Goal: Information Seeking & Learning: Learn about a topic

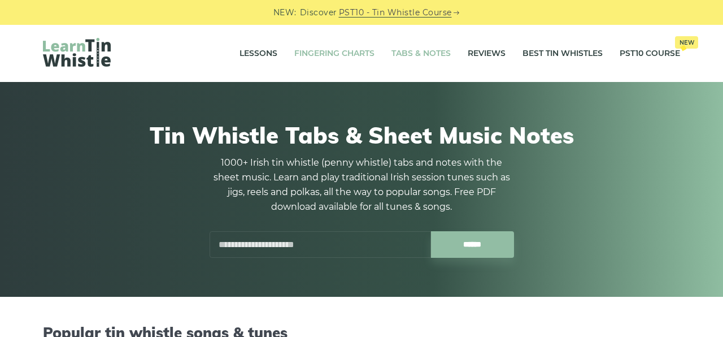
click at [328, 51] on link "Fingering Charts" at bounding box center [334, 54] width 80 height 28
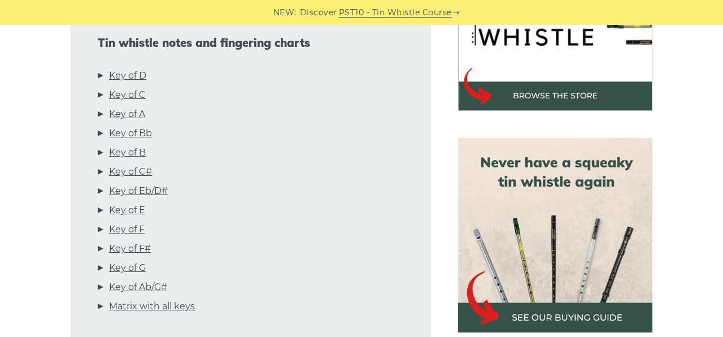
scroll to position [419, 0]
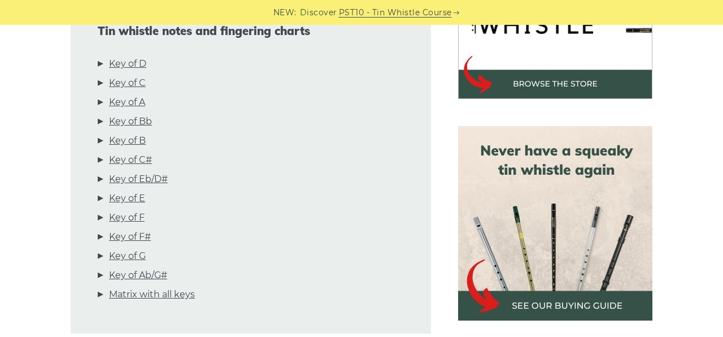
click at [147, 76] on li "Key of D" at bounding box center [251, 65] width 306 height 19
click at [137, 81] on link "Key of C" at bounding box center [127, 83] width 37 height 15
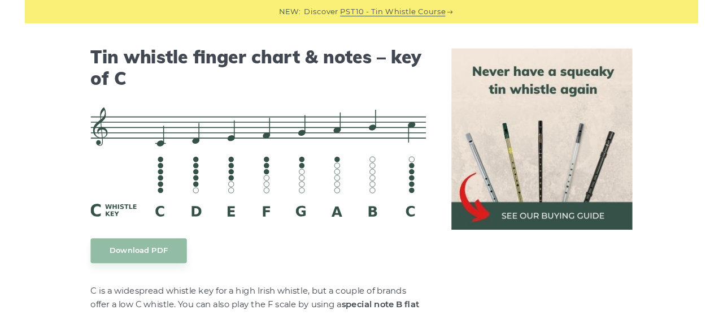
scroll to position [2829, 0]
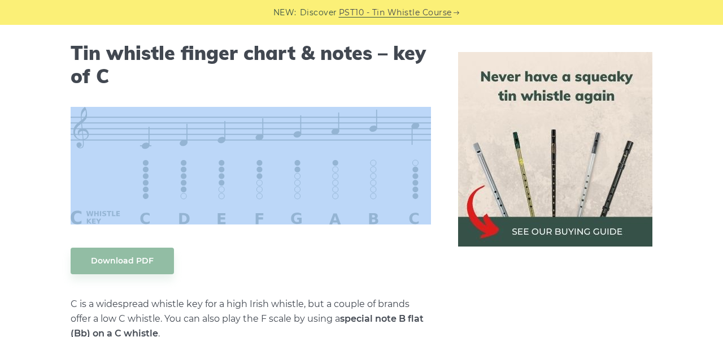
drag, startPoint x: 145, startPoint y: 91, endPoint x: 146, endPoint y: 101, distance: 9.6
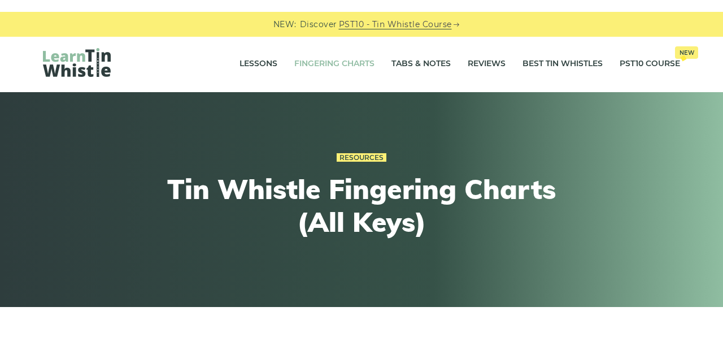
scroll to position [0, 0]
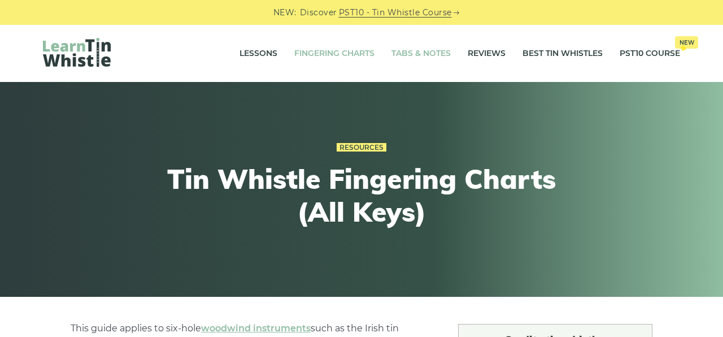
click at [420, 46] on link "Tabs & Notes" at bounding box center [421, 54] width 59 height 28
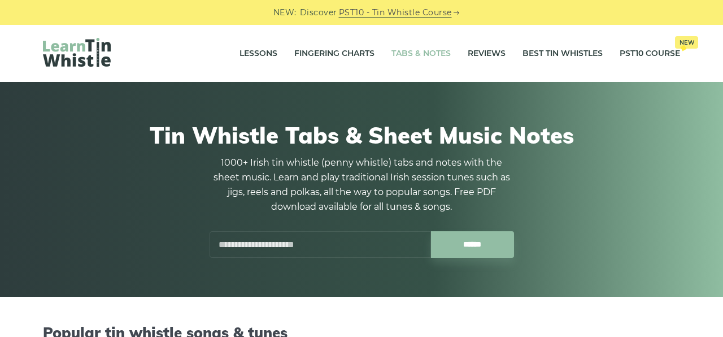
click at [412, 50] on link "Tabs & Notes" at bounding box center [421, 54] width 59 height 28
click at [415, 52] on link "Tabs & Notes" at bounding box center [421, 54] width 59 height 28
click at [486, 241] on input "******" at bounding box center [472, 244] width 83 height 27
click at [488, 241] on input "******" at bounding box center [472, 244] width 83 height 27
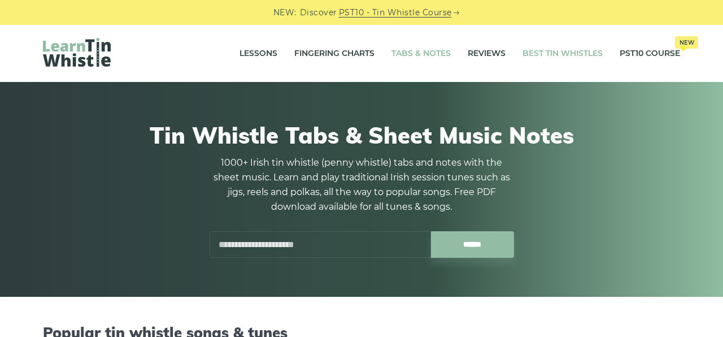
click at [557, 50] on link "Best Tin Whistles" at bounding box center [563, 54] width 80 height 28
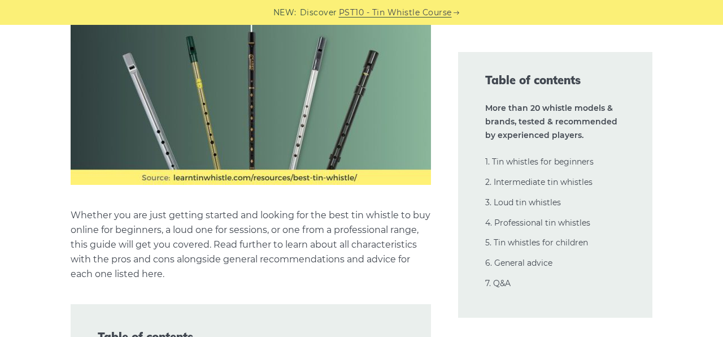
scroll to position [988, 0]
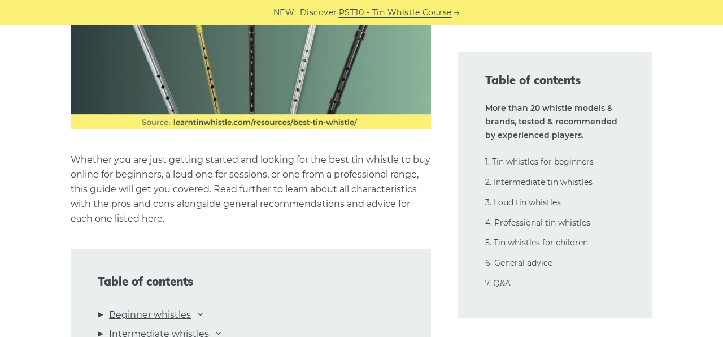
scroll to position [1058, 0]
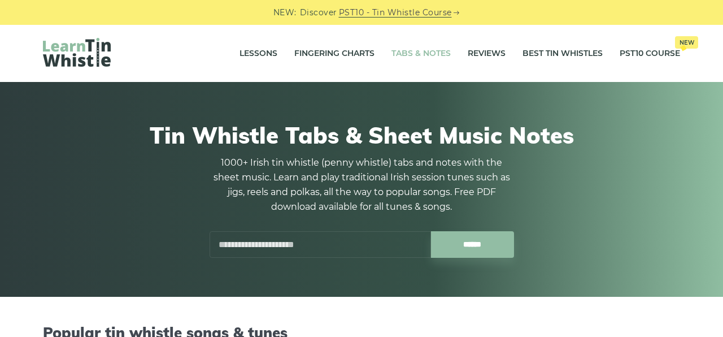
click at [320, 242] on input "text" at bounding box center [320, 244] width 221 height 27
click at [470, 238] on input "******" at bounding box center [472, 244] width 83 height 27
click at [464, 236] on input "******" at bounding box center [472, 244] width 83 height 27
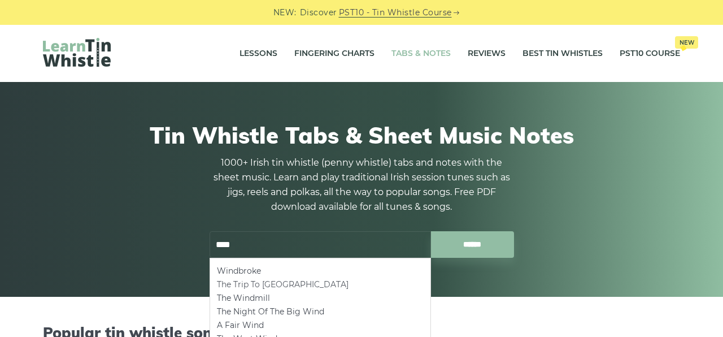
click at [253, 280] on li "The Trip To Windsor" at bounding box center [320, 284] width 207 height 14
type input "**********"
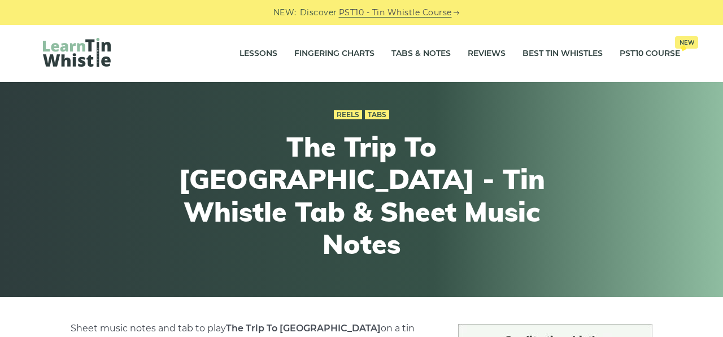
click at [253, 280] on div "Reels Tabs The Trip To [GEOGRAPHIC_DATA] - Tin Whistle Tab & Sheet Music Notes" at bounding box center [362, 189] width 416 height 219
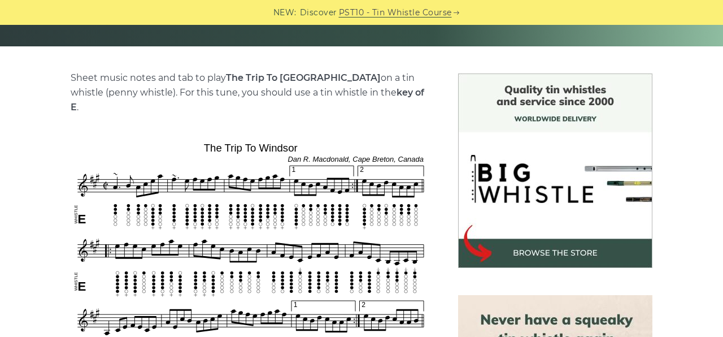
scroll to position [247, 0]
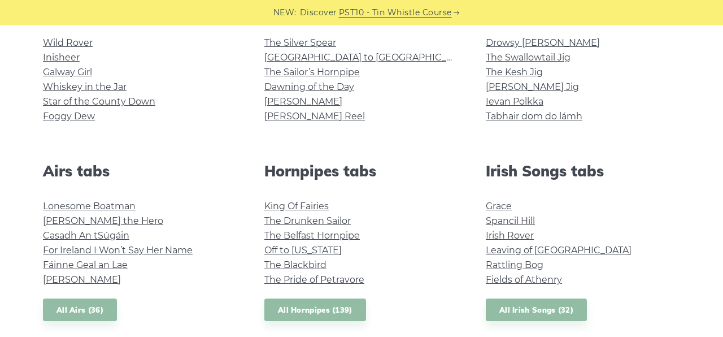
scroll to position [329, 0]
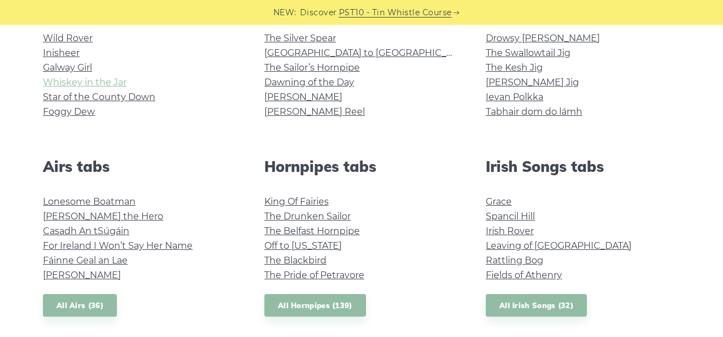
click at [112, 79] on link "Whiskey in the Jar" at bounding box center [85, 82] width 84 height 11
click at [506, 229] on link "Irish Rover" at bounding box center [510, 230] width 48 height 11
click at [32, 128] on div "Wild Rover Inisheer Galway Girl Whiskey in the Jar Star of the County Down Fogg…" at bounding box center [139, 80] width 221 height 99
click at [303, 302] on link "All Hornpipes (139)" at bounding box center [315, 305] width 102 height 23
click at [553, 299] on link "All Irish Songs (32)" at bounding box center [536, 305] width 101 height 23
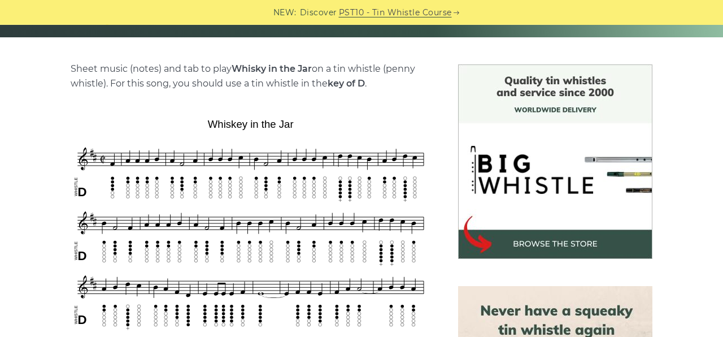
scroll to position [359, 0]
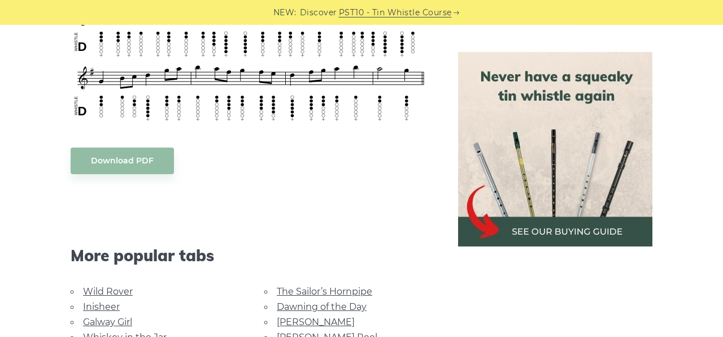
scroll to position [539, 0]
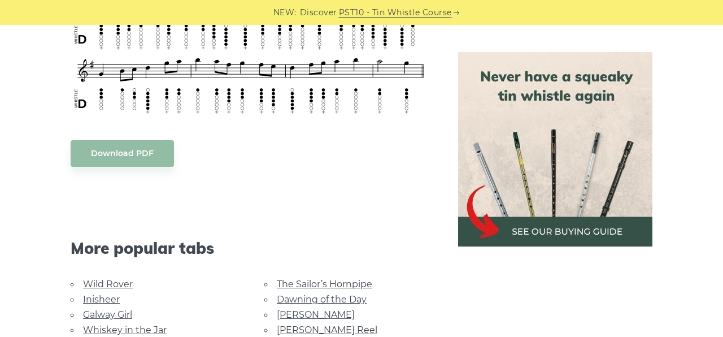
click at [676, 99] on div "Sheet music (notes) and tab to play Irish Rover on a tin whistle (penny whistle…" at bounding box center [361, 163] width 664 height 756
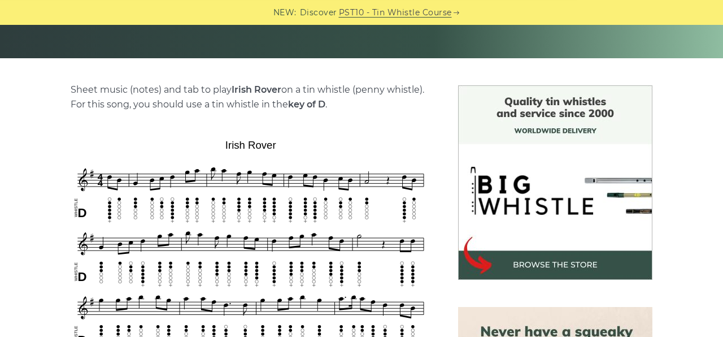
scroll to position [240, 0]
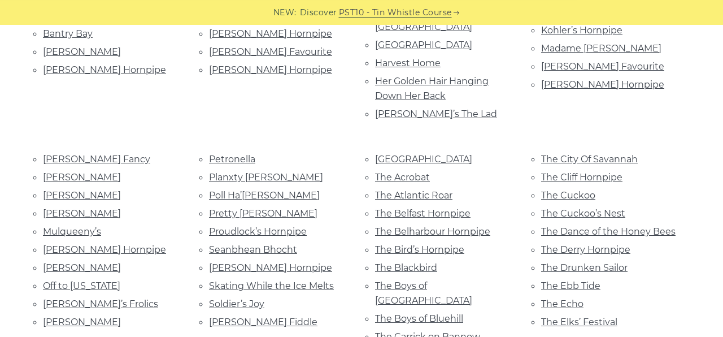
scroll to position [469, 0]
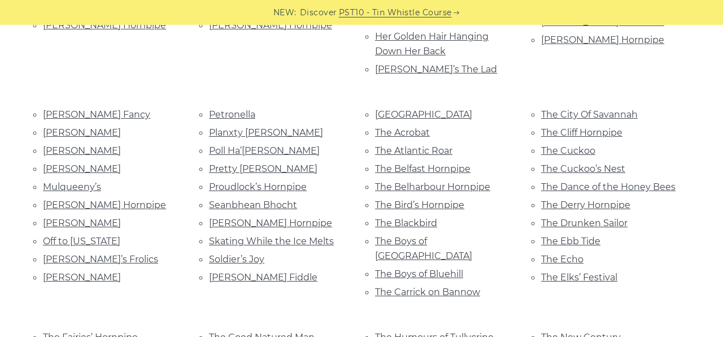
click at [715, 119] on div "40th Birthday Hornpipe Alexander’s Hornpipe An Comhra Donn An Páistín Fionn An …" at bounding box center [361, 315] width 723 height 920
click at [715, 133] on div "40th Birthday Hornpipe Alexander’s Hornpipe An Comhra Donn An Páistín Fionn An …" at bounding box center [361, 315] width 723 height 920
drag, startPoint x: 715, startPoint y: 133, endPoint x: 709, endPoint y: 146, distance: 14.9
click at [709, 146] on div "40th Birthday Hornpipe Alexander’s Hornpipe An Comhra Donn An Páistín Fionn An …" at bounding box center [361, 315] width 723 height 920
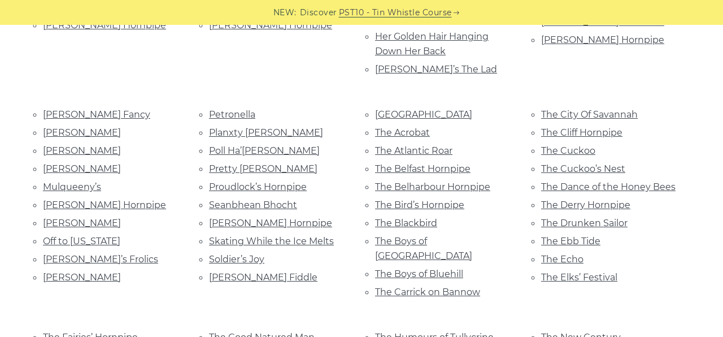
click at [709, 146] on div "40th Birthday Hornpipe Alexander’s Hornpipe An Comhra Donn An Páistín Fionn An …" at bounding box center [361, 315] width 723 height 920
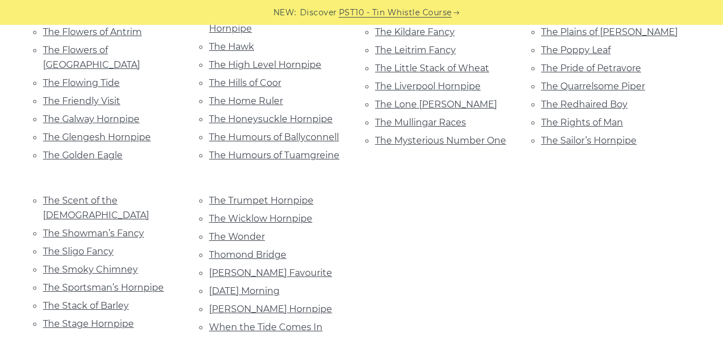
scroll to position [842, 0]
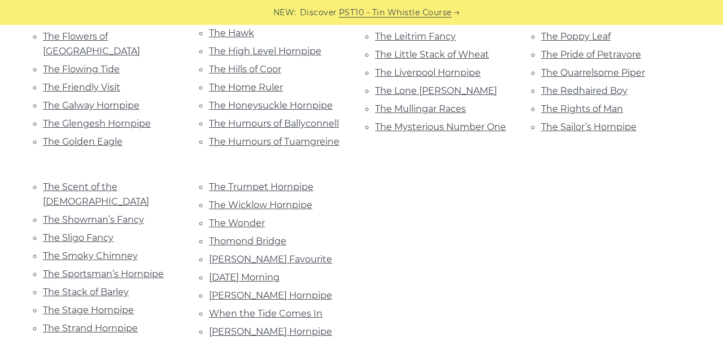
click at [267, 179] on li "The Trumpet Hornpipe" at bounding box center [278, 186] width 139 height 15
click at [277, 181] on link "The Trumpet Hornpipe" at bounding box center [261, 186] width 105 height 11
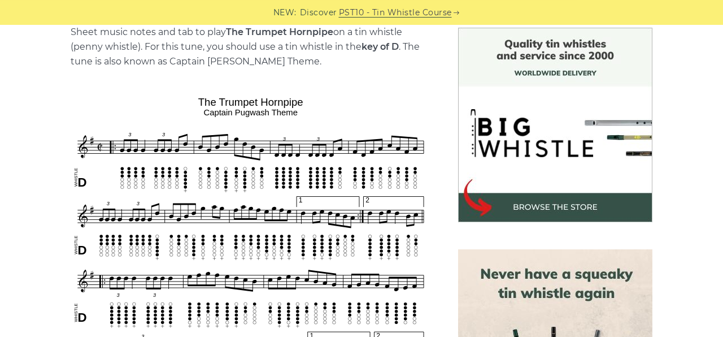
scroll to position [299, 0]
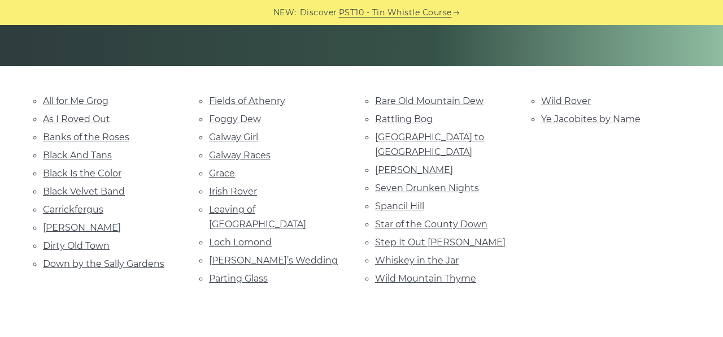
scroll to position [240, 0]
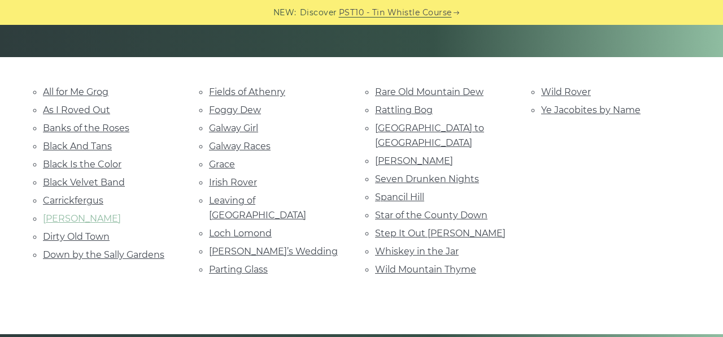
click at [66, 214] on link "[PERSON_NAME]" at bounding box center [82, 218] width 78 height 11
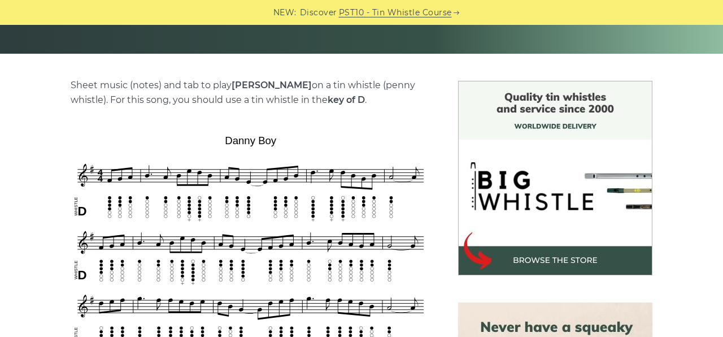
scroll to position [240, 0]
